Goal: Information Seeking & Learning: Learn about a topic

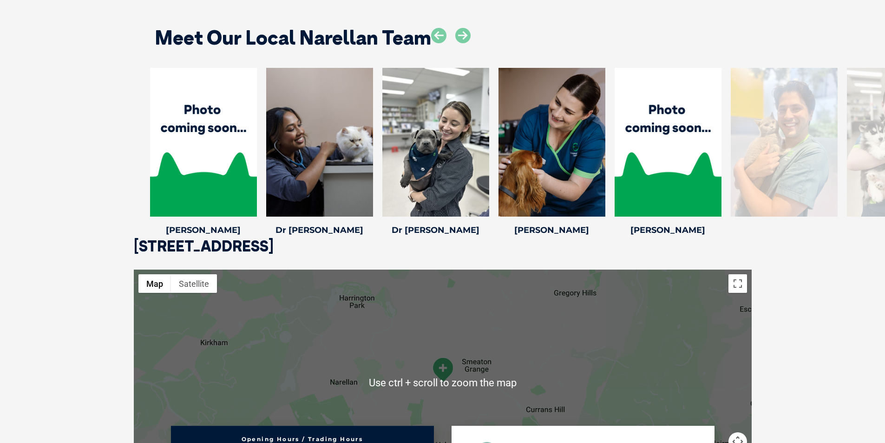
scroll to position [1301, 0]
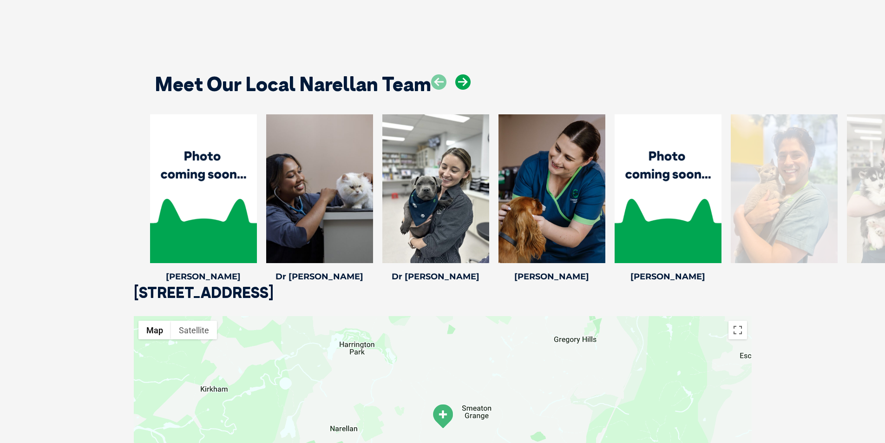
click at [460, 74] on icon at bounding box center [462, 81] width 15 height 15
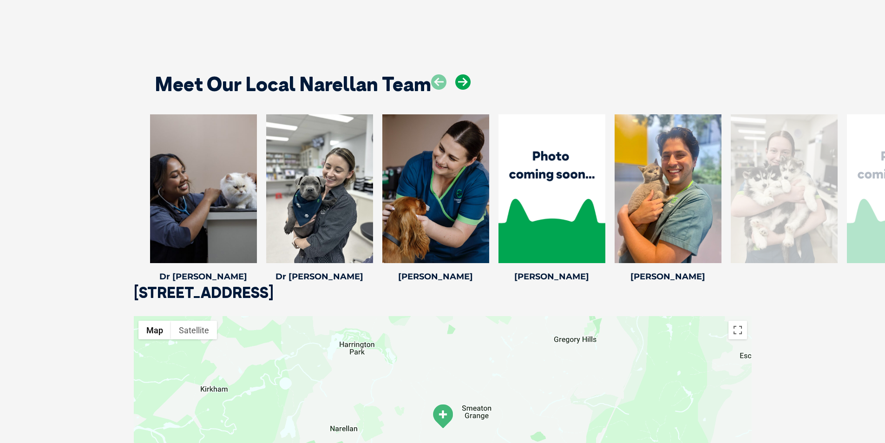
click at [460, 74] on icon at bounding box center [462, 81] width 15 height 15
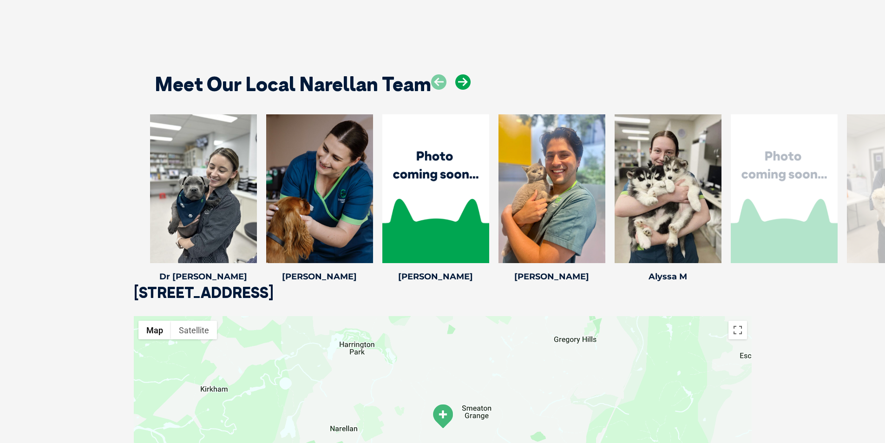
click at [460, 74] on icon at bounding box center [462, 81] width 15 height 15
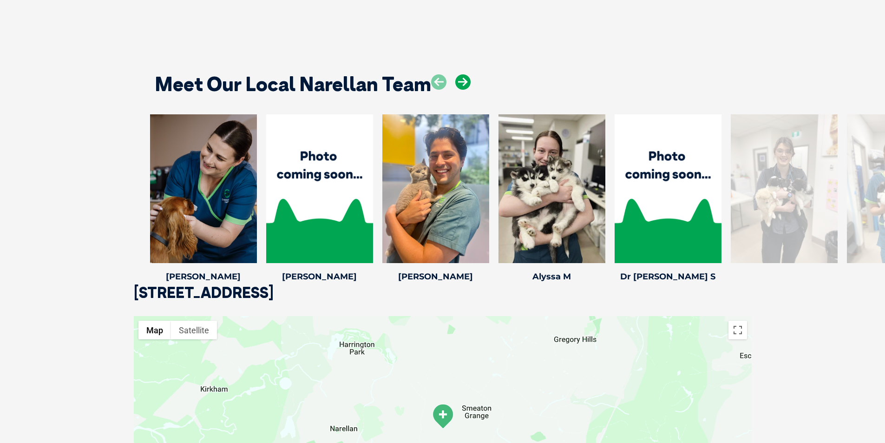
click at [460, 74] on icon at bounding box center [462, 81] width 15 height 15
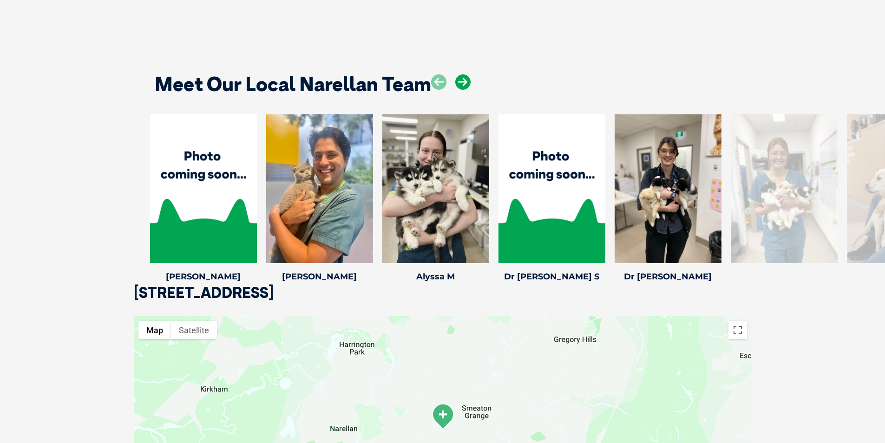
click at [460, 74] on icon at bounding box center [462, 81] width 15 height 15
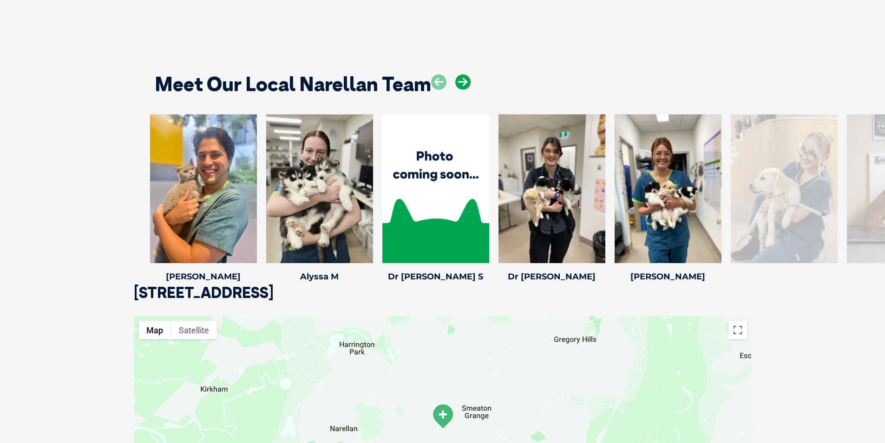
click at [460, 74] on icon at bounding box center [462, 81] width 15 height 15
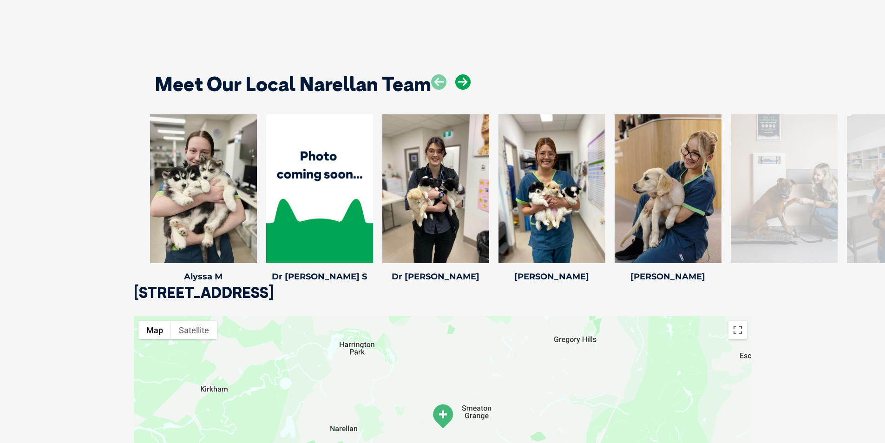
click at [460, 74] on icon at bounding box center [462, 81] width 15 height 15
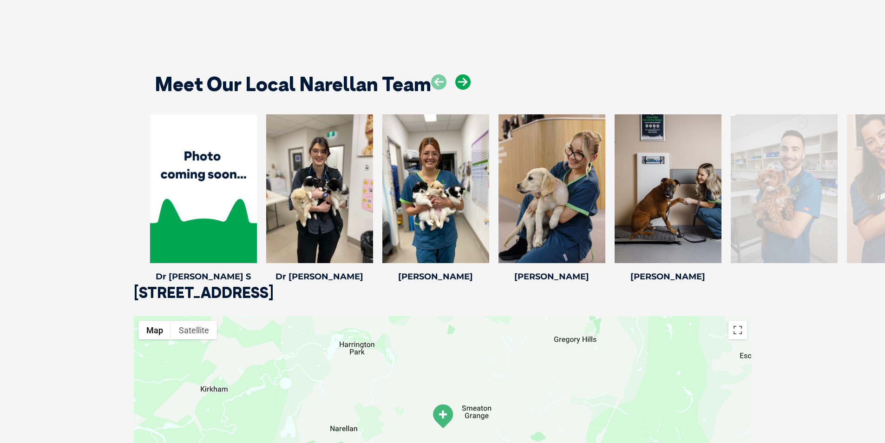
click at [460, 74] on icon at bounding box center [462, 81] width 15 height 15
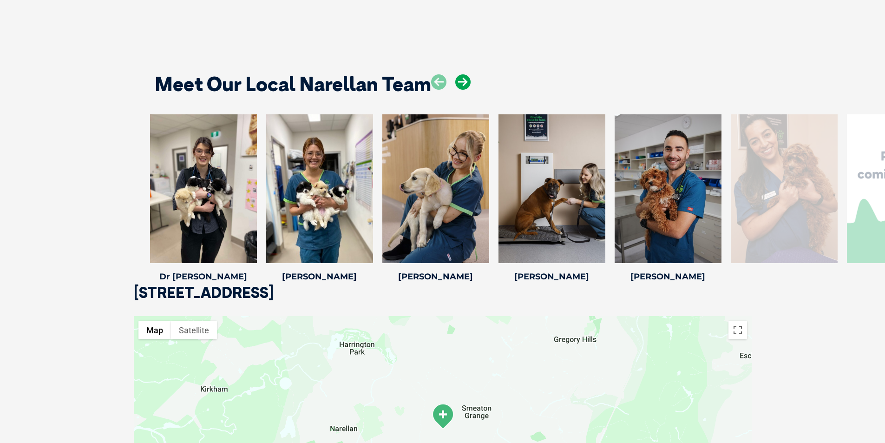
click at [460, 74] on icon at bounding box center [462, 81] width 15 height 15
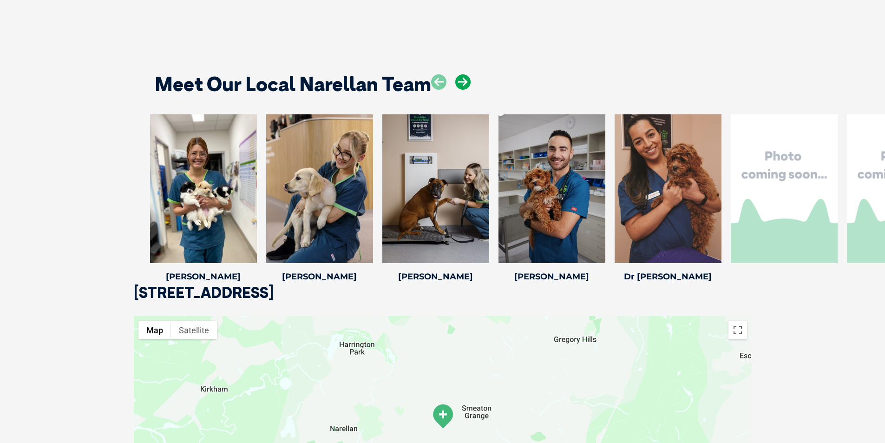
click at [460, 74] on icon at bounding box center [462, 81] width 15 height 15
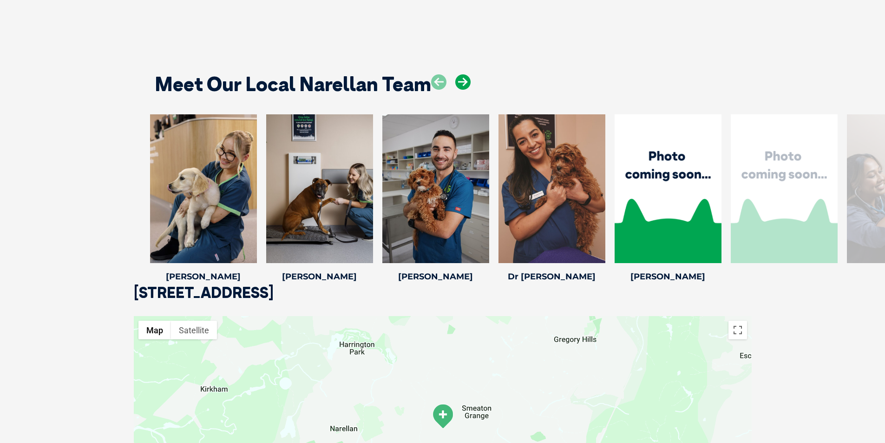
click at [460, 74] on icon at bounding box center [462, 81] width 15 height 15
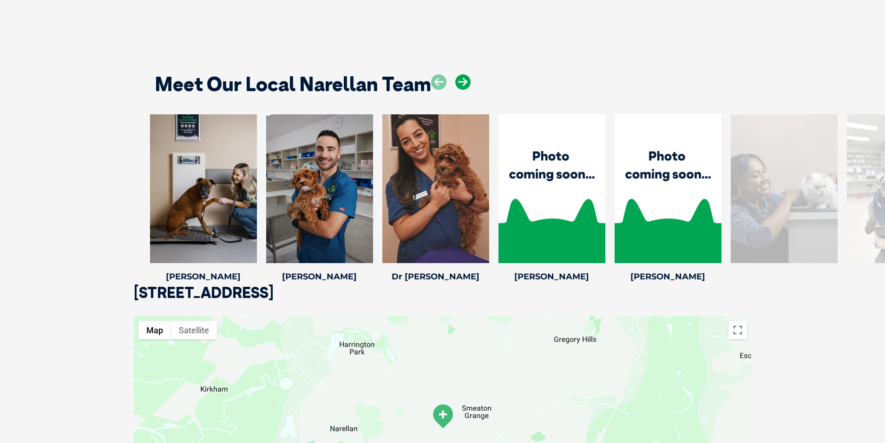
click at [469, 74] on icon at bounding box center [462, 81] width 15 height 15
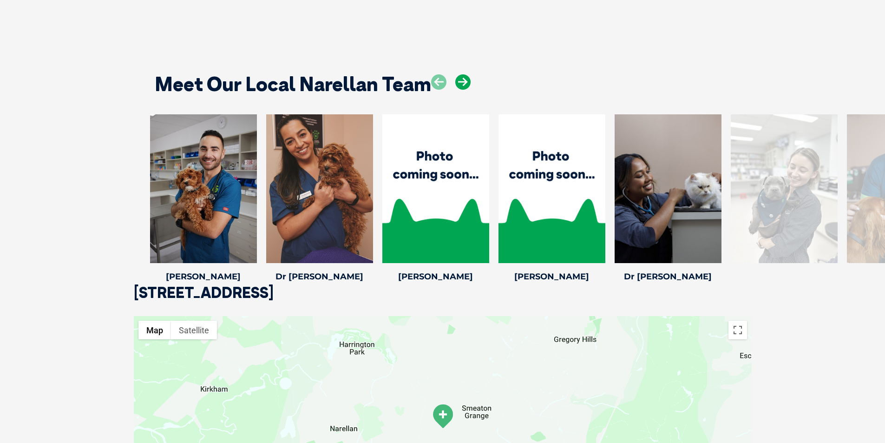
click at [463, 74] on icon at bounding box center [462, 81] width 15 height 15
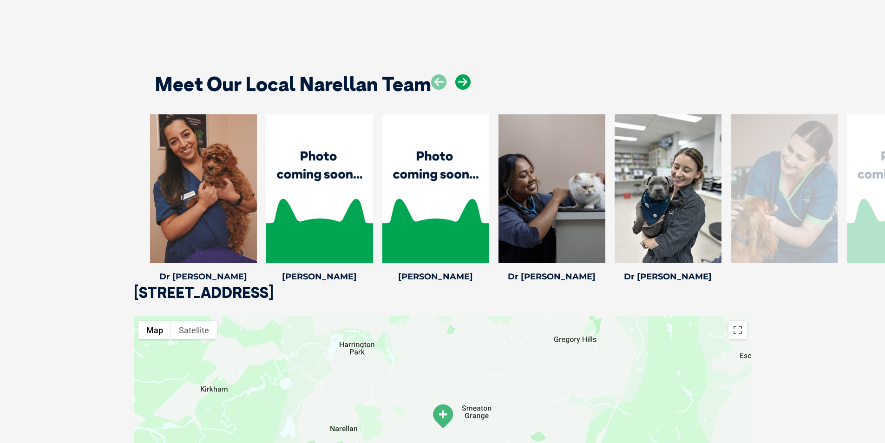
click at [463, 74] on icon at bounding box center [462, 81] width 15 height 15
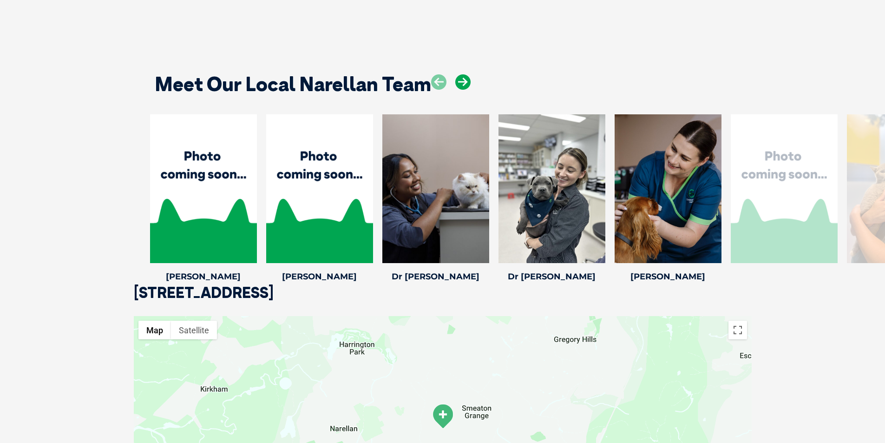
click at [463, 74] on icon at bounding box center [462, 81] width 15 height 15
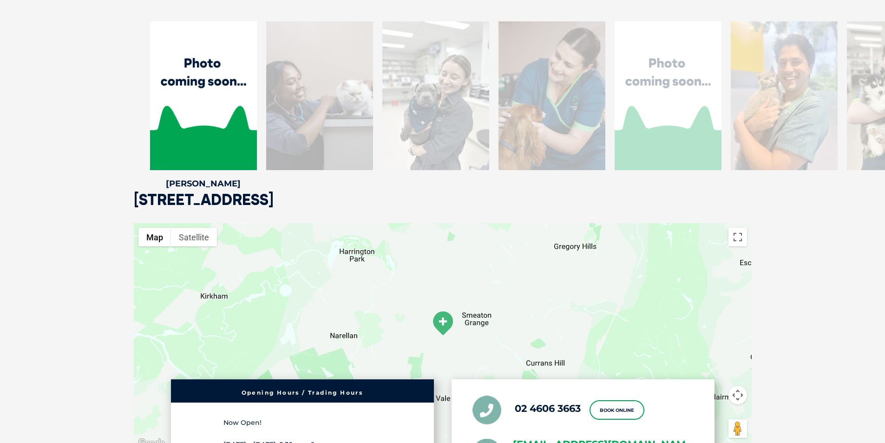
scroll to position [1441, 0]
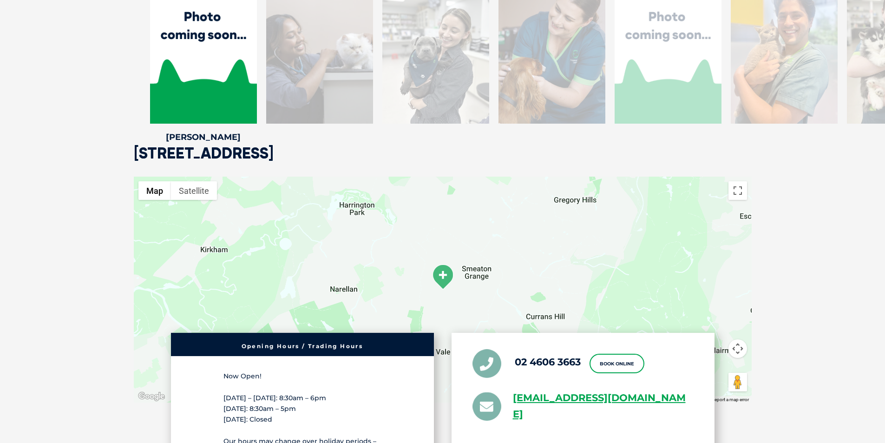
click at [587, 66] on div at bounding box center [552, 49] width 107 height 149
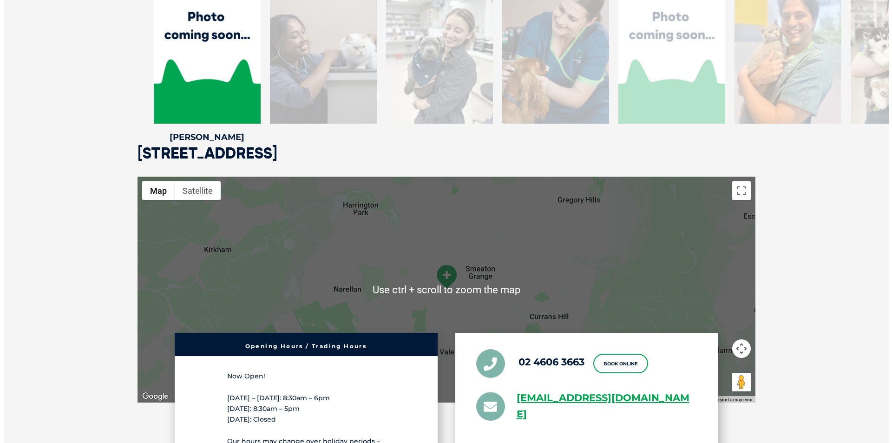
scroll to position [1301, 0]
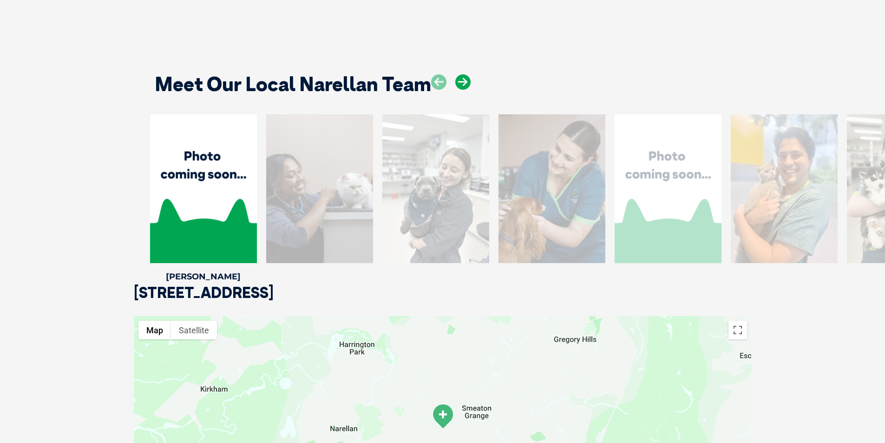
click at [465, 74] on icon at bounding box center [462, 81] width 15 height 15
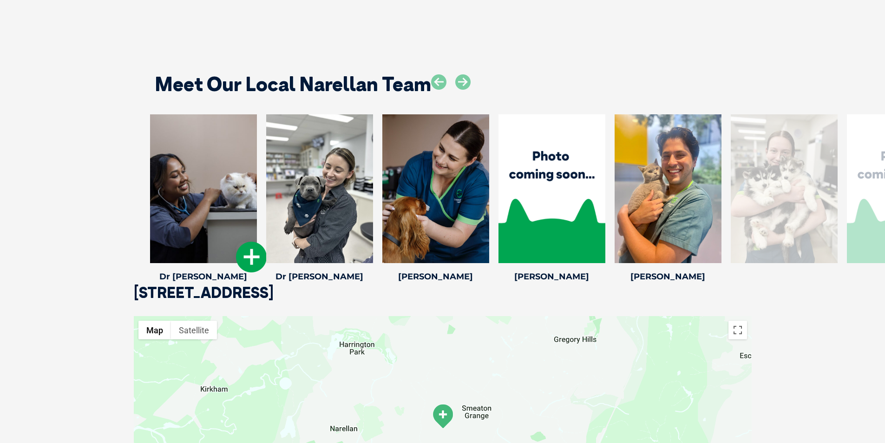
click at [253, 257] on icon at bounding box center [251, 257] width 31 height 31
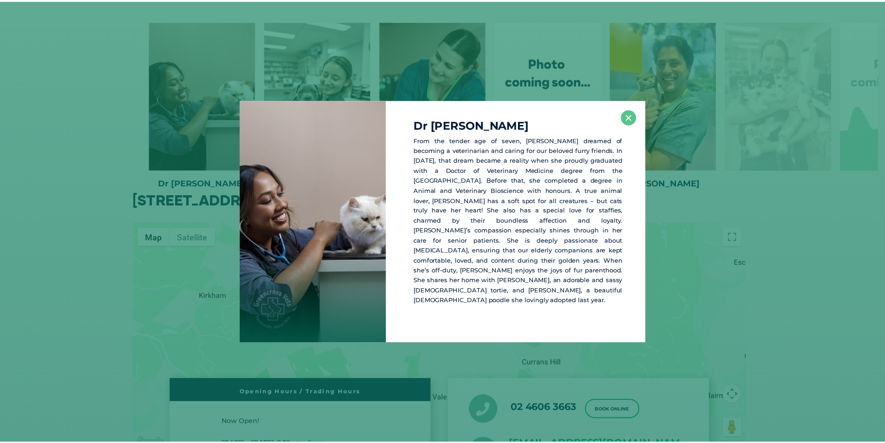
scroll to position [1397, 0]
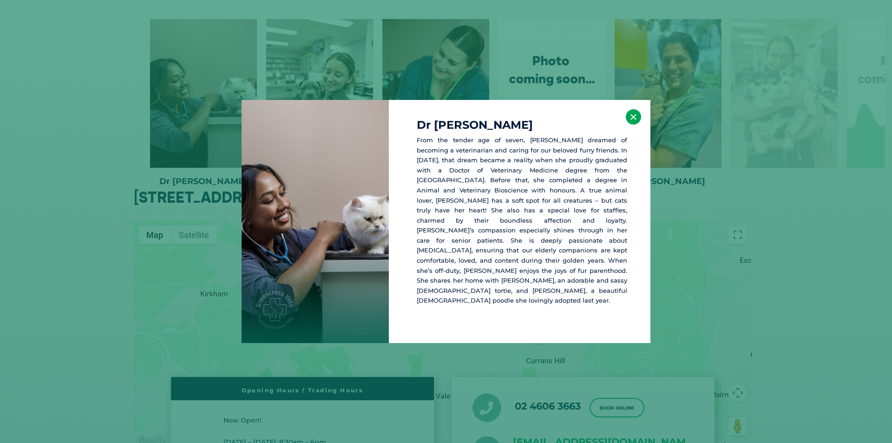
click at [633, 125] on button "×" at bounding box center [633, 116] width 15 height 15
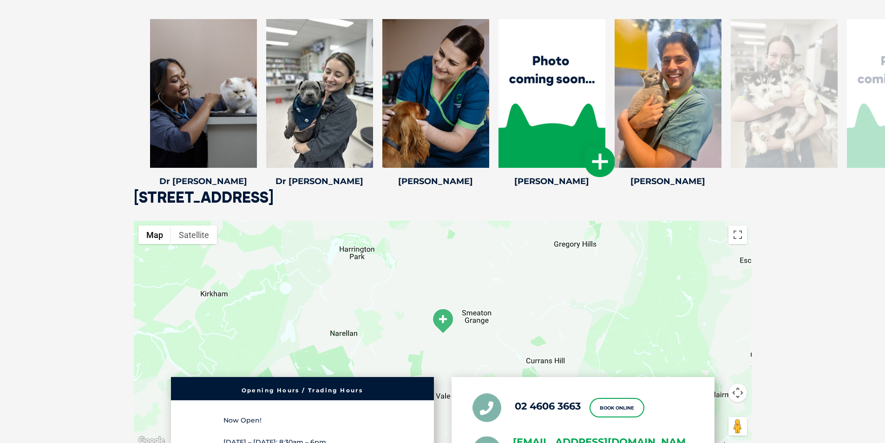
click at [597, 158] on icon at bounding box center [600, 161] width 31 height 31
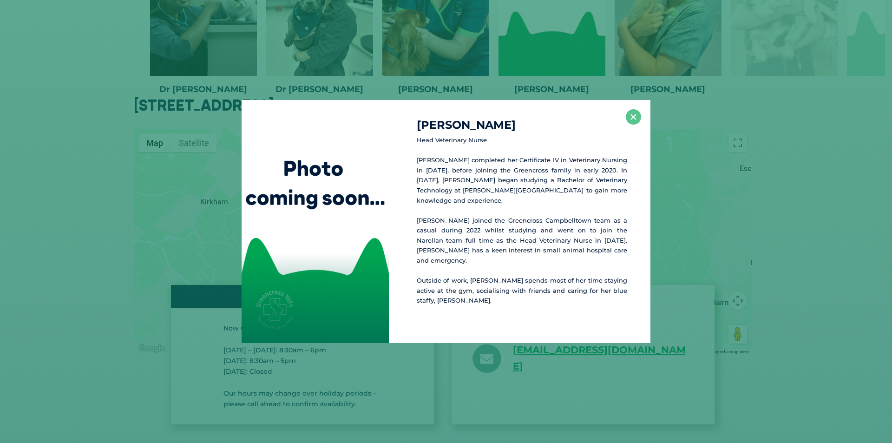
scroll to position [1496, 0]
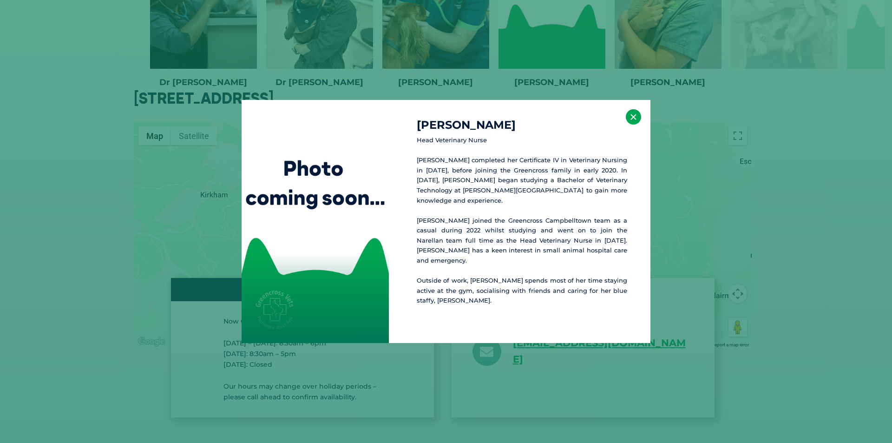
click at [629, 125] on button "×" at bounding box center [633, 116] width 15 height 15
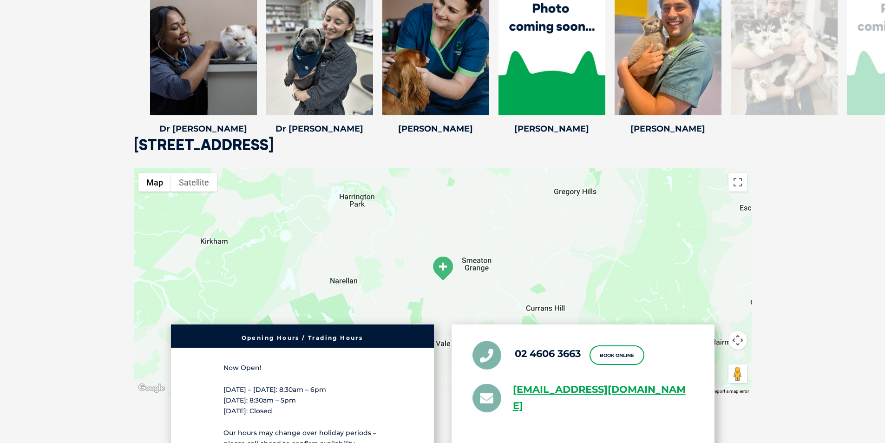
scroll to position [1310, 0]
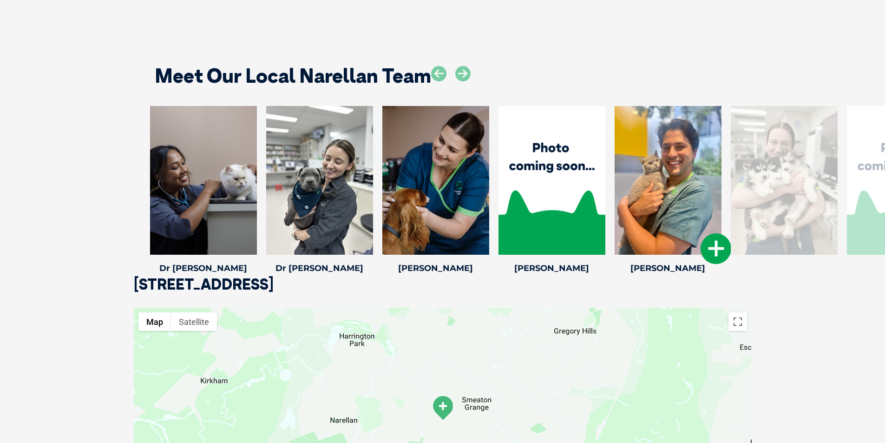
click at [721, 246] on icon at bounding box center [716, 248] width 31 height 31
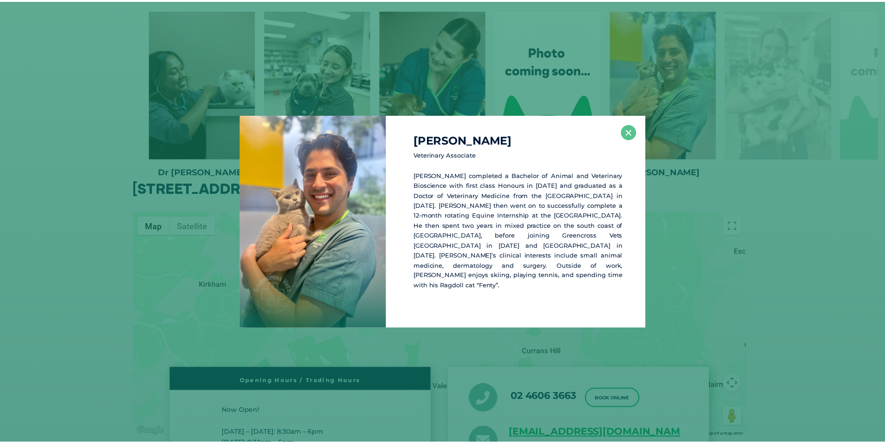
scroll to position [1413, 0]
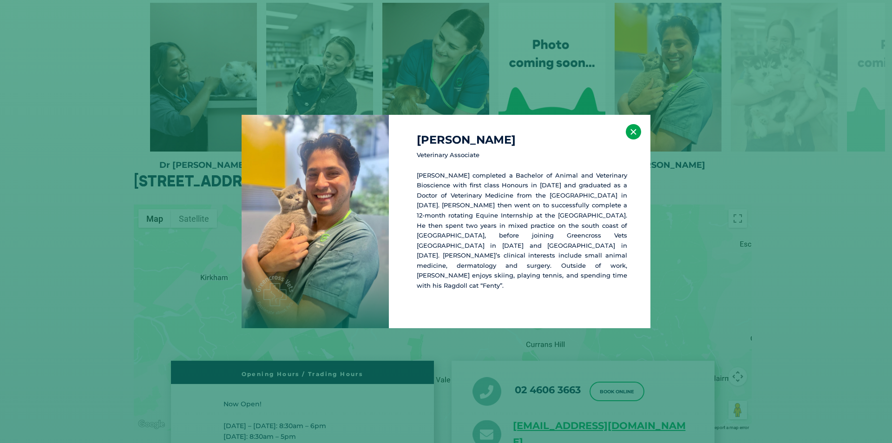
click at [639, 139] on button "×" at bounding box center [633, 131] width 15 height 15
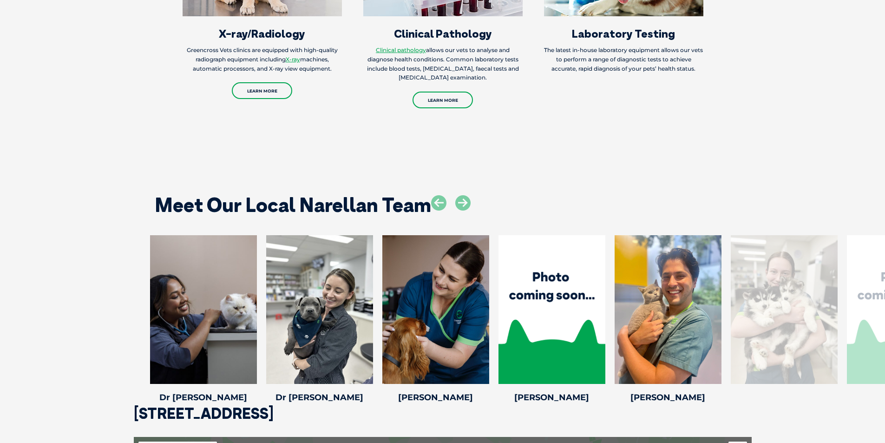
scroll to position [1227, 0]
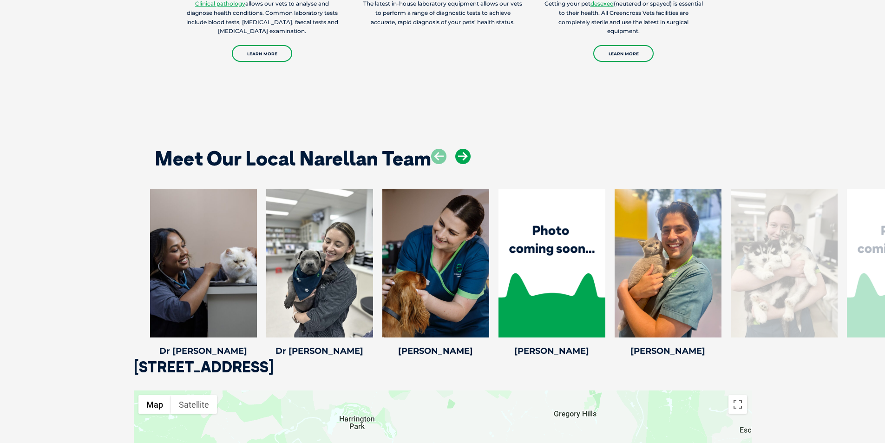
click at [463, 149] on icon at bounding box center [462, 156] width 15 height 15
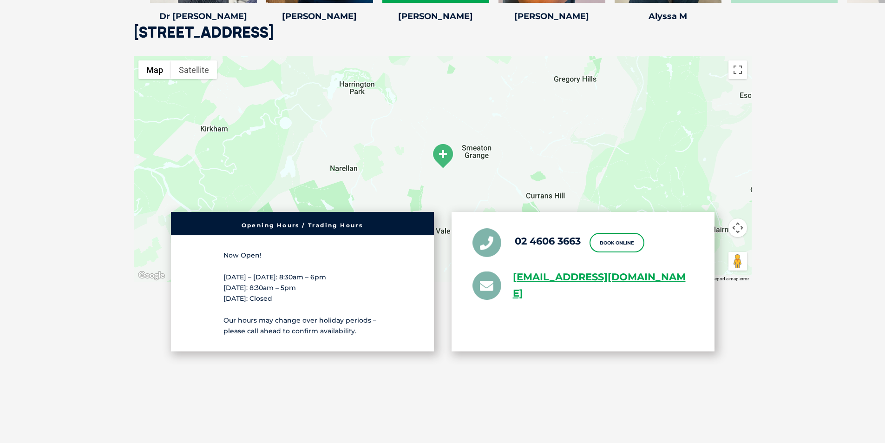
scroll to position [1329, 0]
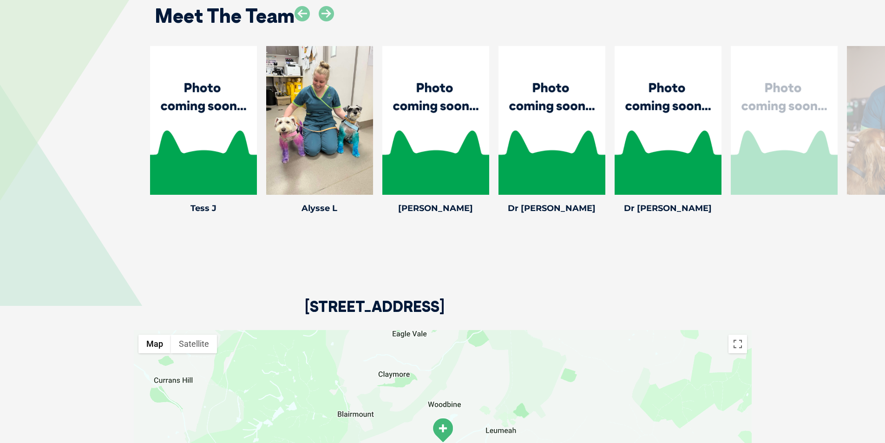
scroll to position [1348, 0]
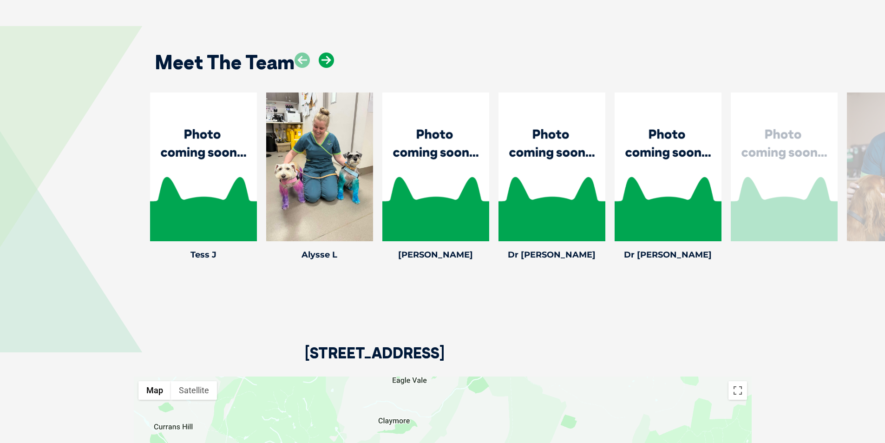
click at [324, 64] on icon at bounding box center [326, 60] width 15 height 15
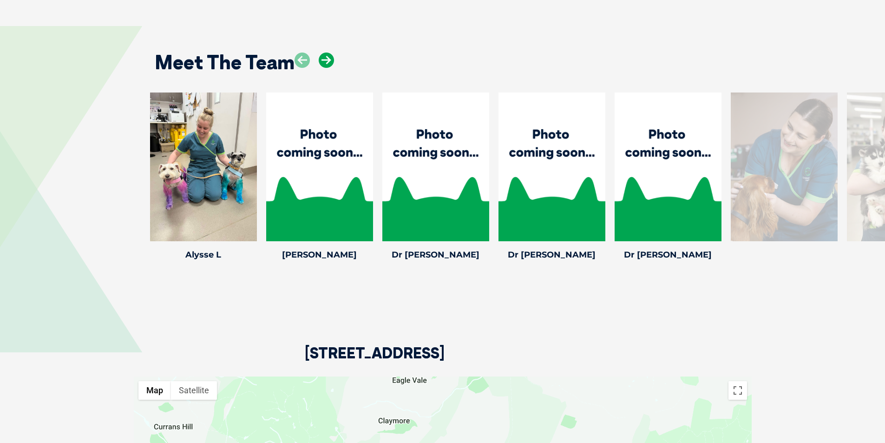
click at [324, 64] on icon at bounding box center [326, 60] width 15 height 15
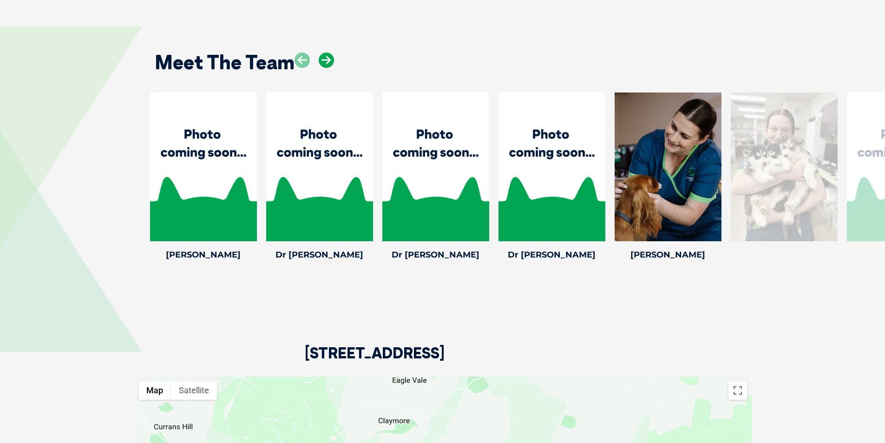
click at [330, 56] on icon at bounding box center [326, 60] width 15 height 15
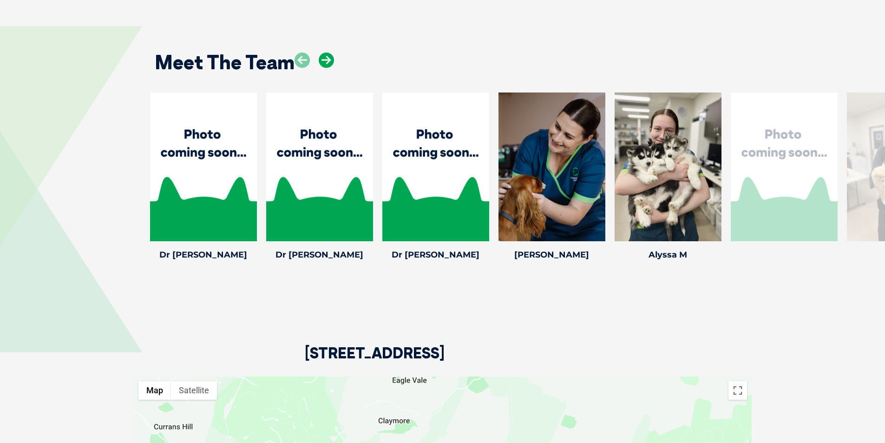
click at [330, 56] on icon at bounding box center [326, 60] width 15 height 15
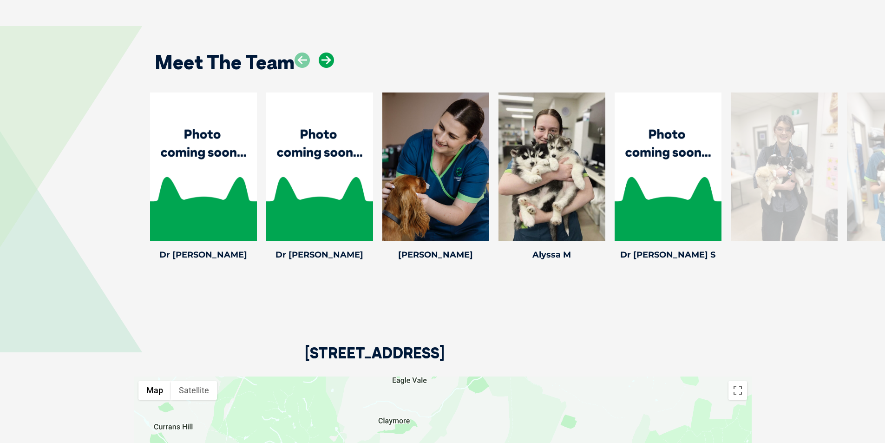
click at [330, 56] on icon at bounding box center [326, 60] width 15 height 15
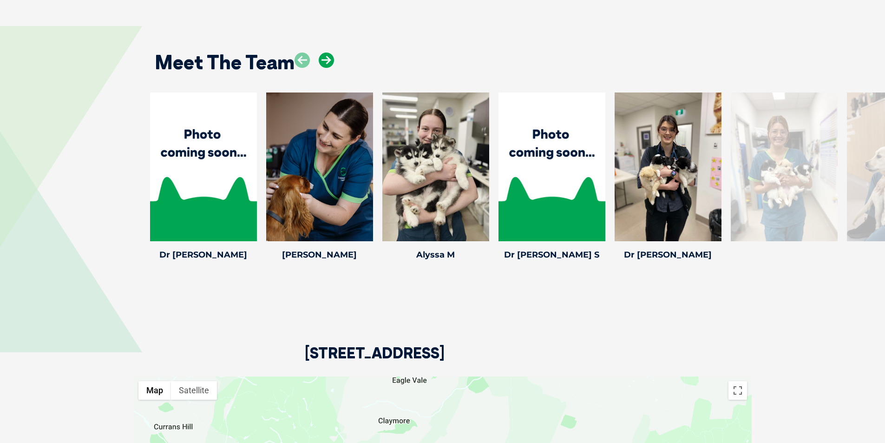
click at [330, 56] on icon at bounding box center [326, 60] width 15 height 15
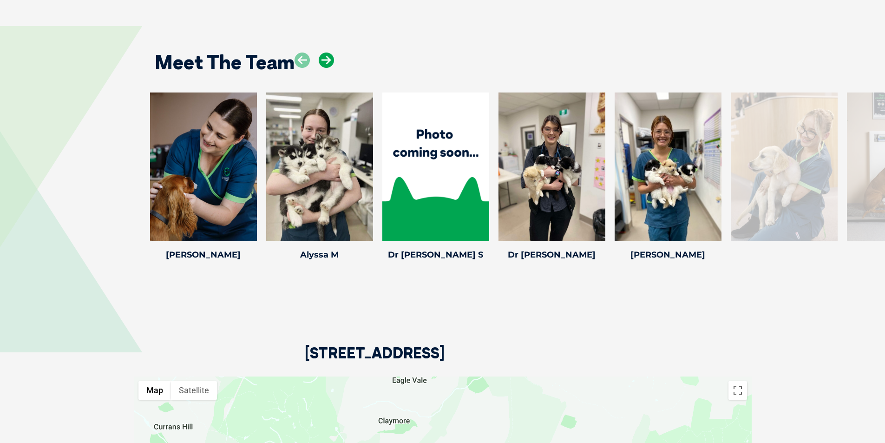
click at [330, 56] on icon at bounding box center [326, 60] width 15 height 15
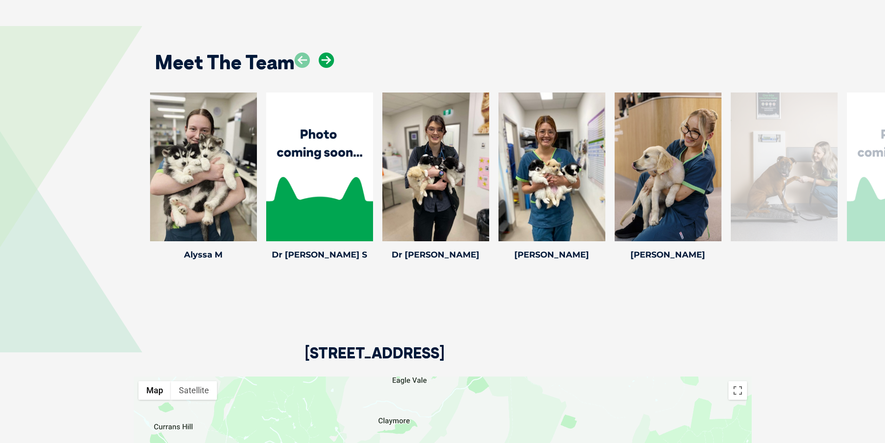
click at [330, 56] on icon at bounding box center [326, 60] width 15 height 15
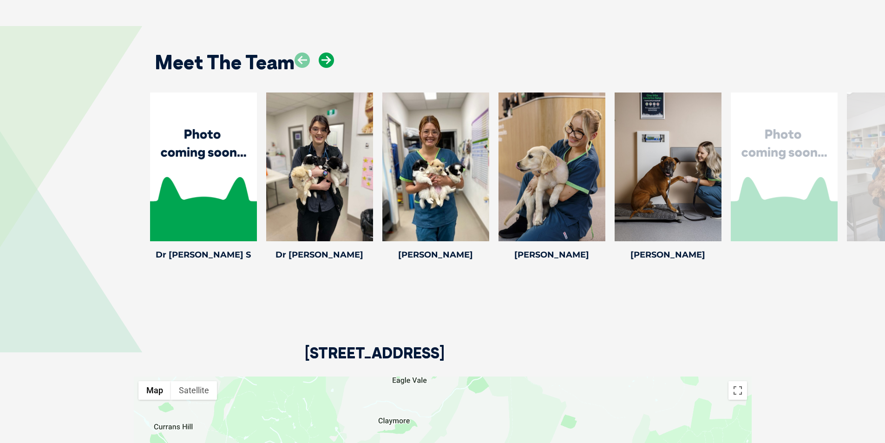
click at [330, 56] on icon at bounding box center [326, 60] width 15 height 15
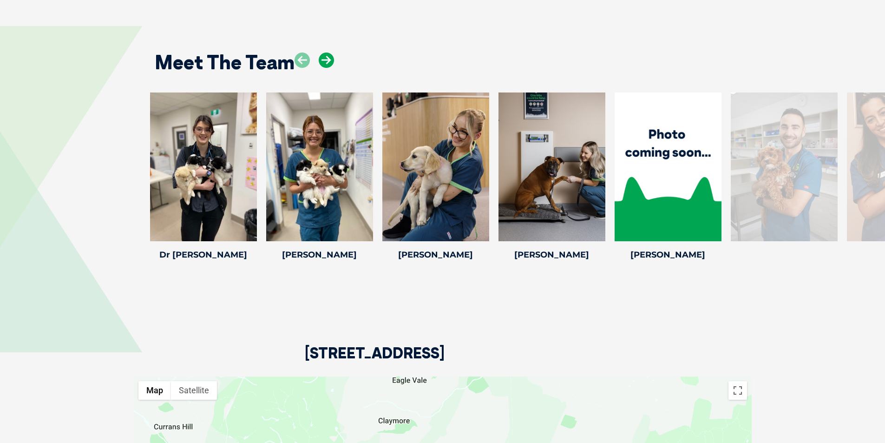
click at [330, 56] on icon at bounding box center [326, 60] width 15 height 15
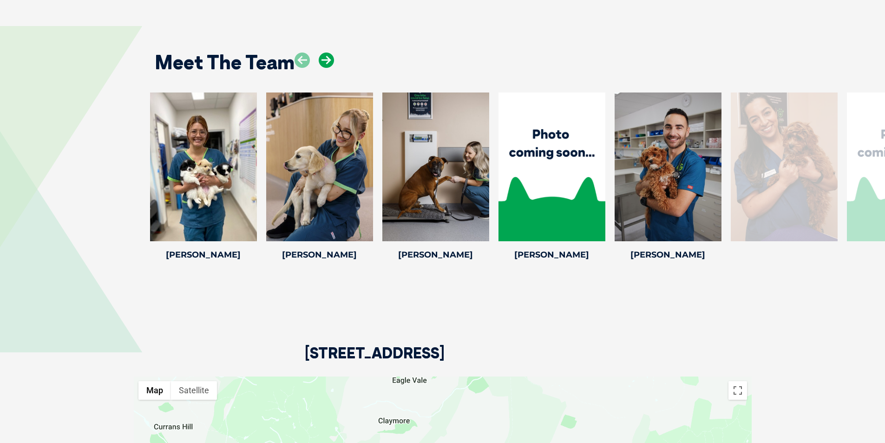
click at [330, 56] on icon at bounding box center [326, 60] width 15 height 15
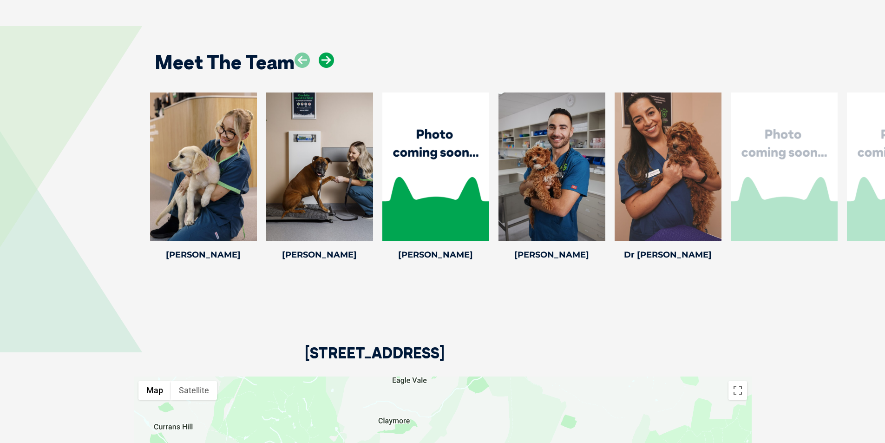
click at [330, 56] on icon at bounding box center [326, 60] width 15 height 15
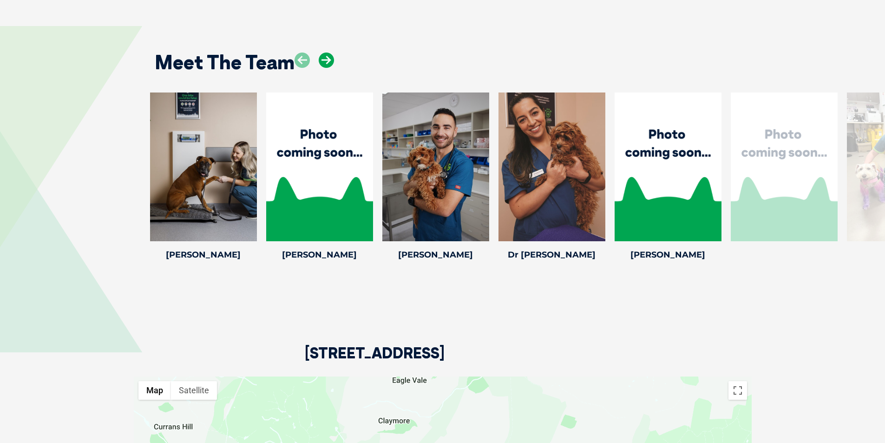
click at [330, 56] on icon at bounding box center [326, 60] width 15 height 15
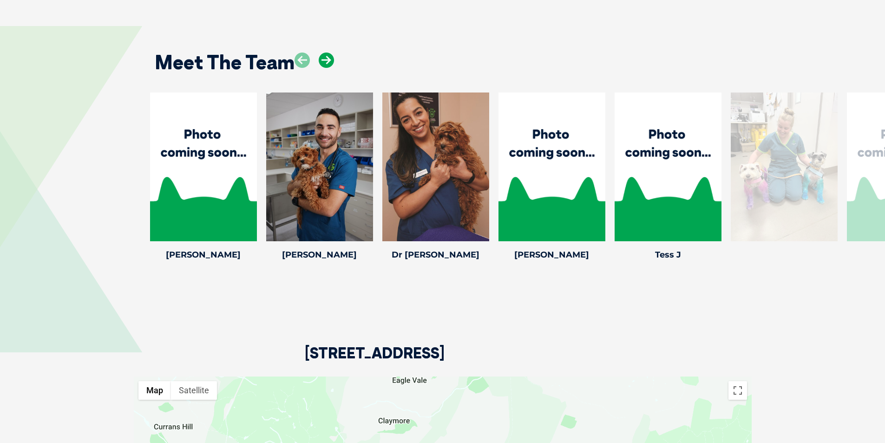
click at [330, 56] on icon at bounding box center [326, 60] width 15 height 15
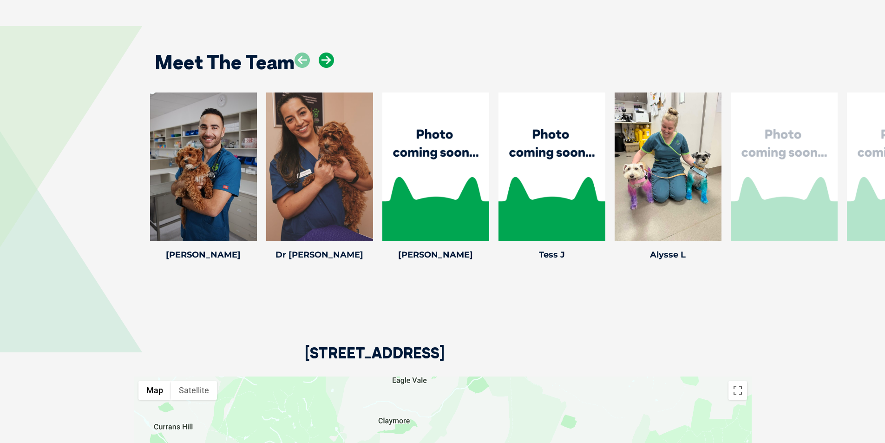
click at [330, 56] on icon at bounding box center [326, 60] width 15 height 15
